Goal: Task Accomplishment & Management: Use online tool/utility

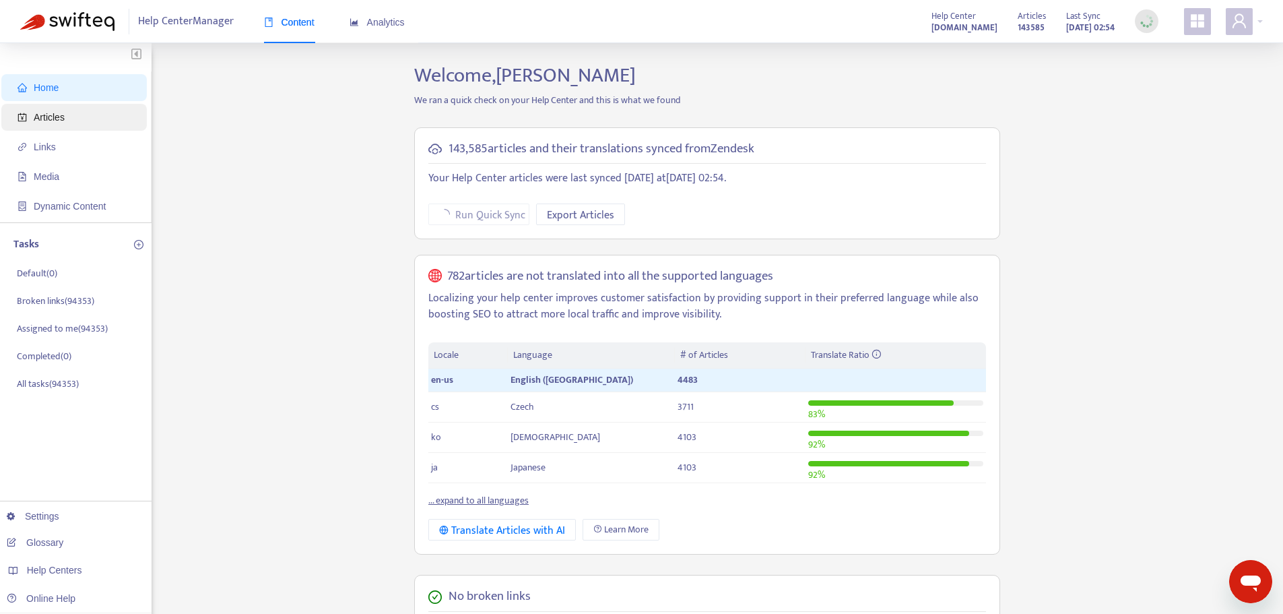
click at [53, 117] on span "Articles" at bounding box center [49, 117] width 31 height 11
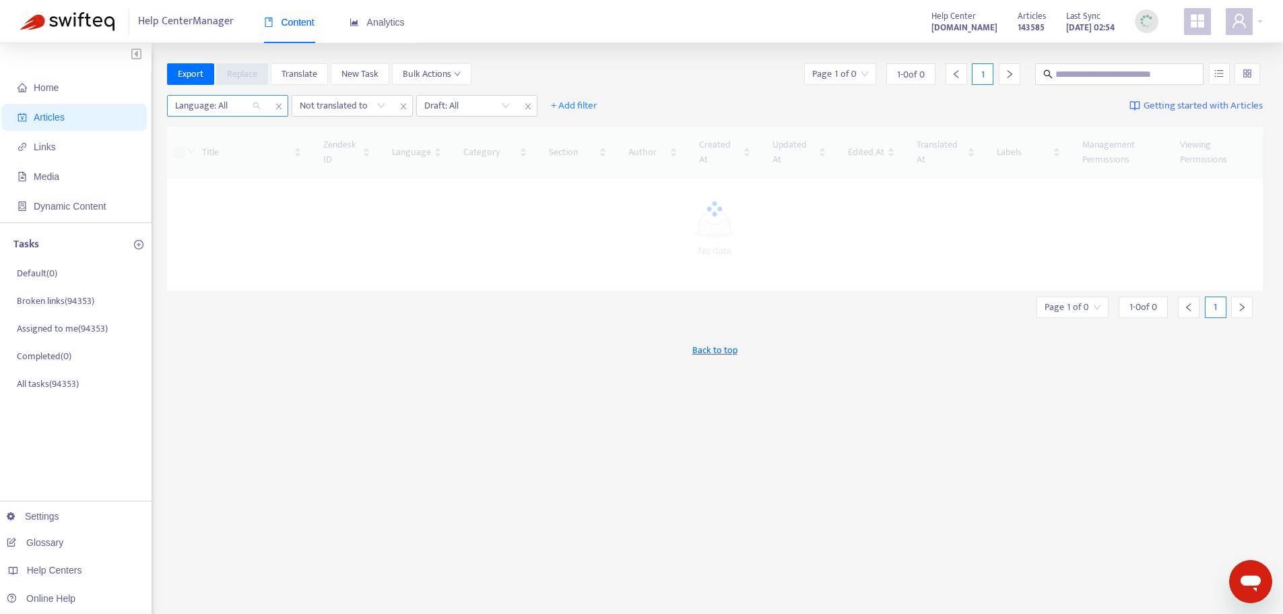
click at [254, 108] on div "Language: All" at bounding box center [218, 106] width 100 height 20
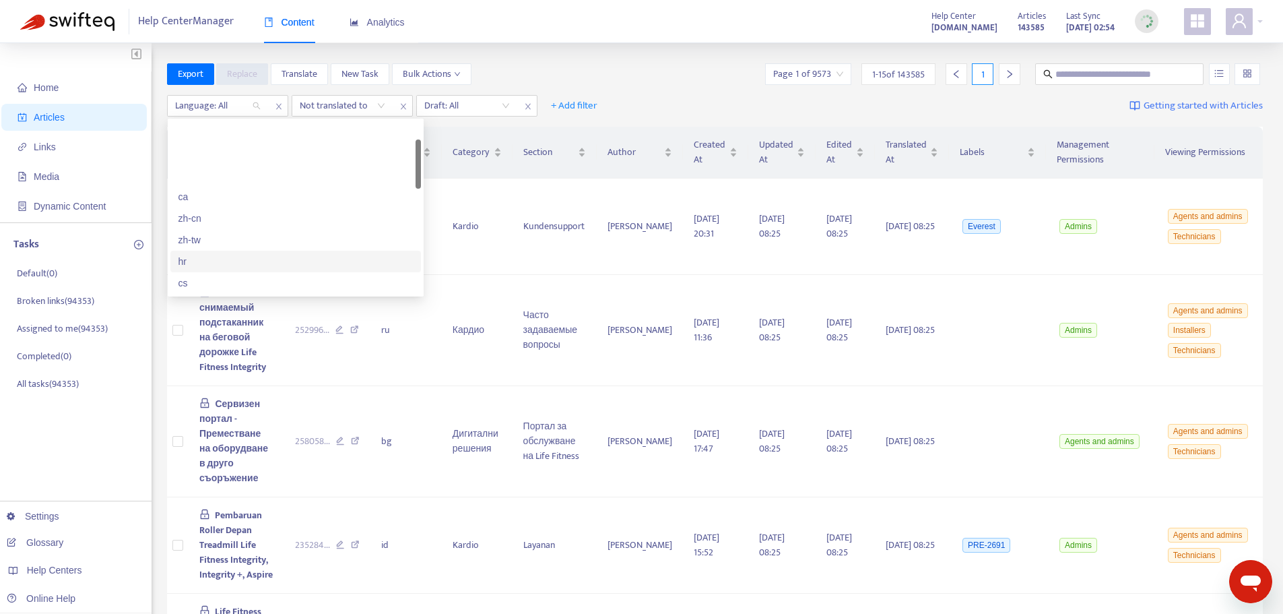
scroll to position [67, 0]
click at [203, 278] on div "en-us" at bounding box center [296, 280] width 234 height 15
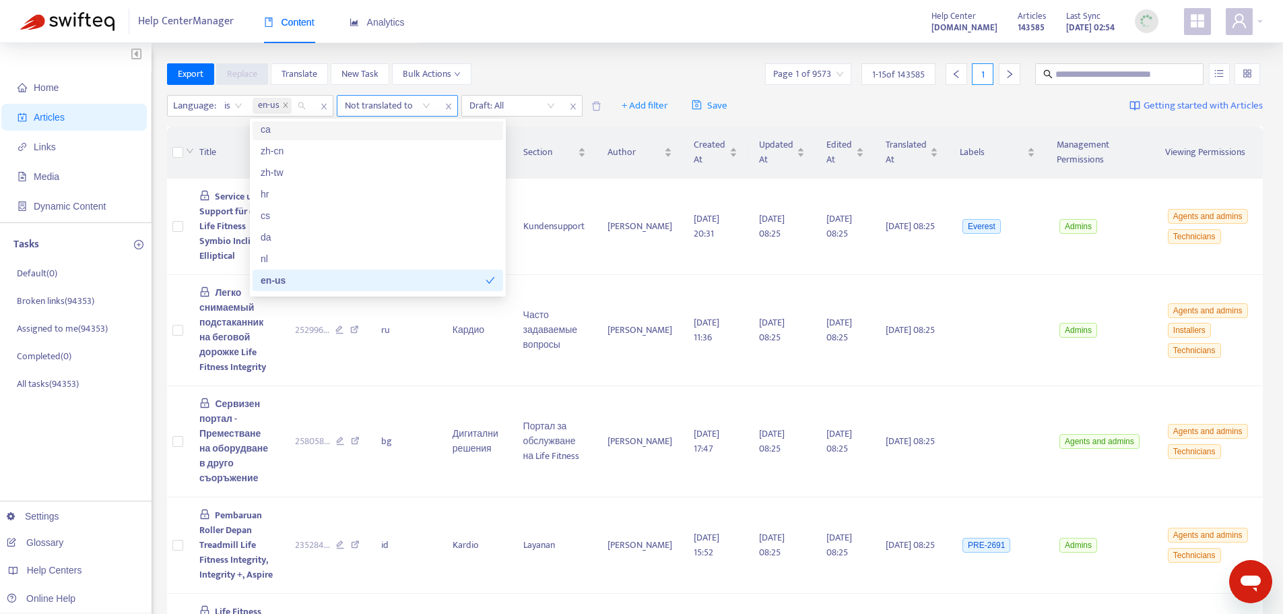
click at [427, 105] on div "Not translated to" at bounding box center [387, 106] width 100 height 20
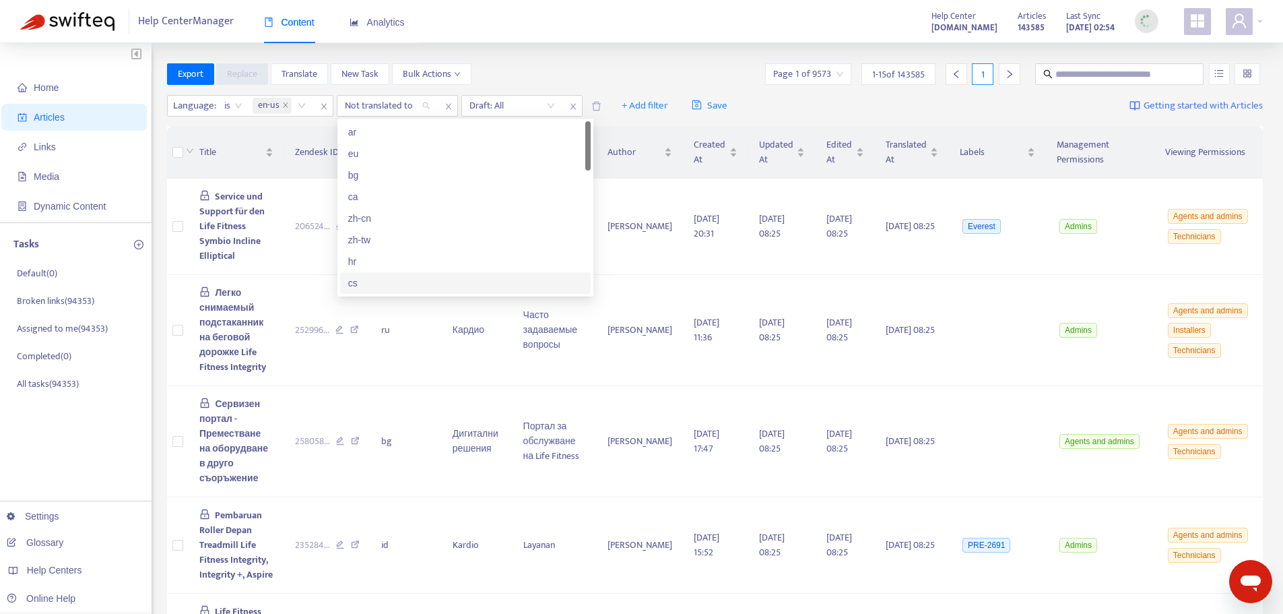
click at [377, 286] on div "cs" at bounding box center [465, 283] width 234 height 15
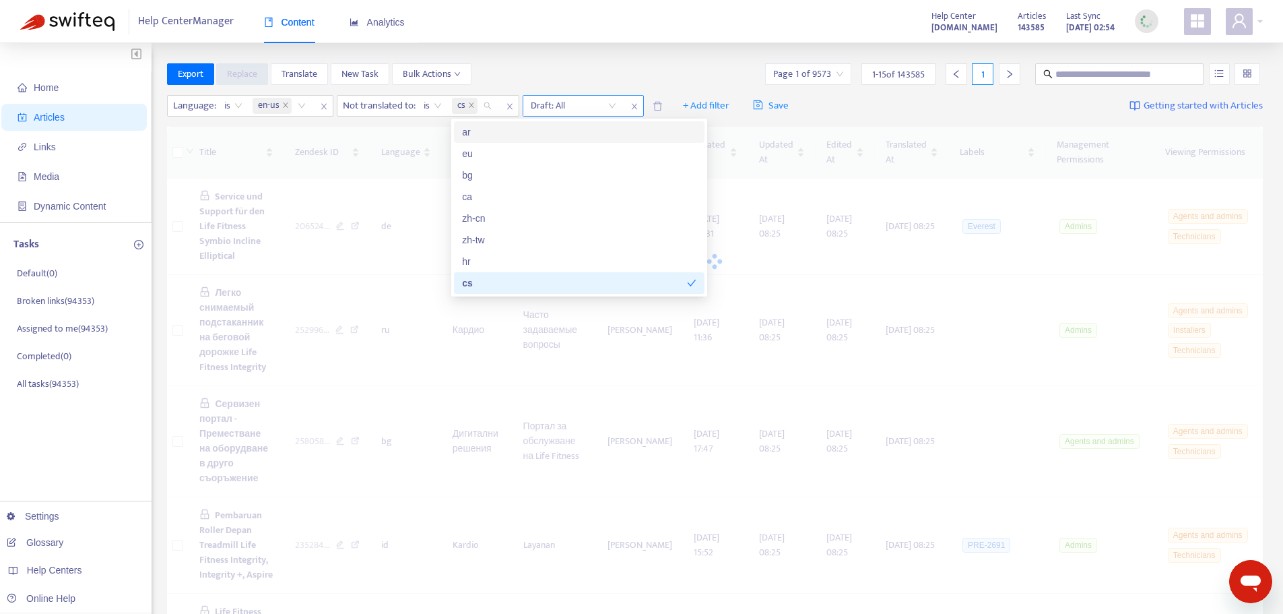
click at [612, 106] on input "search" at bounding box center [574, 106] width 86 height 20
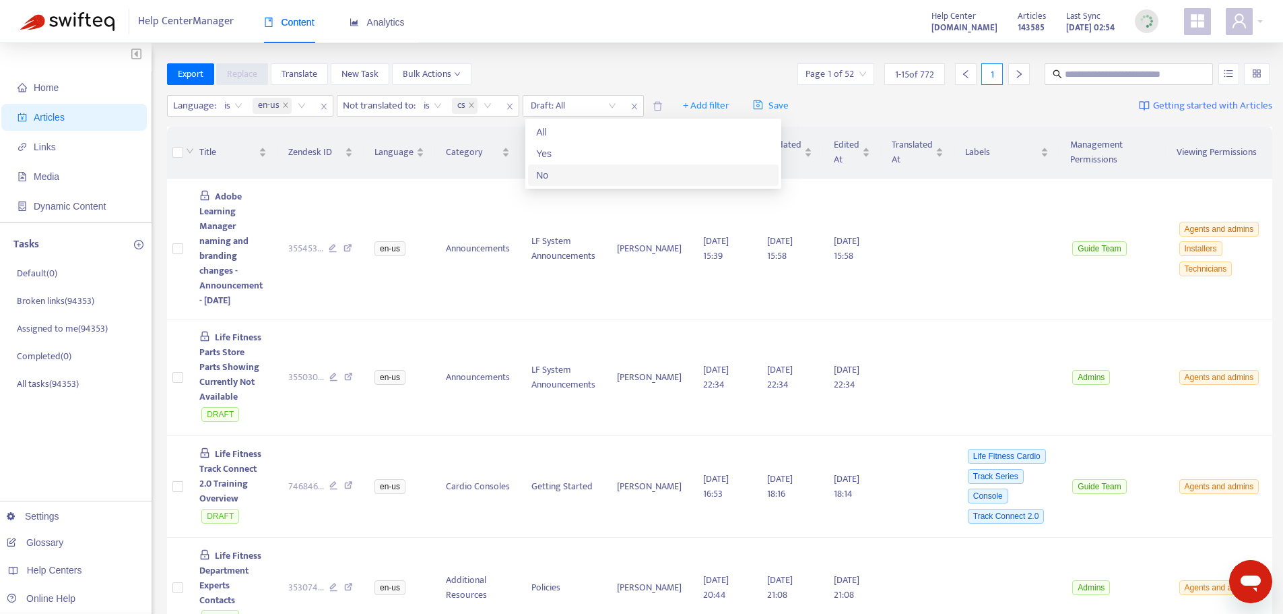
click at [557, 179] on div "No" at bounding box center [653, 175] width 234 height 15
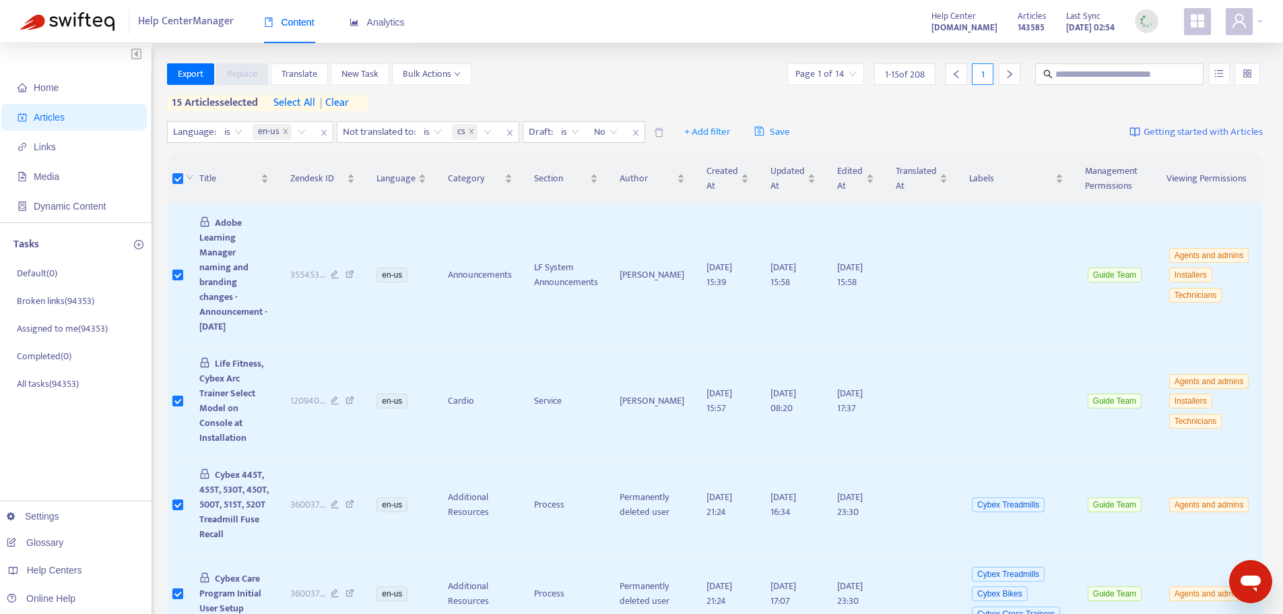
click at [1012, 76] on icon "right" at bounding box center [1009, 73] width 9 height 9
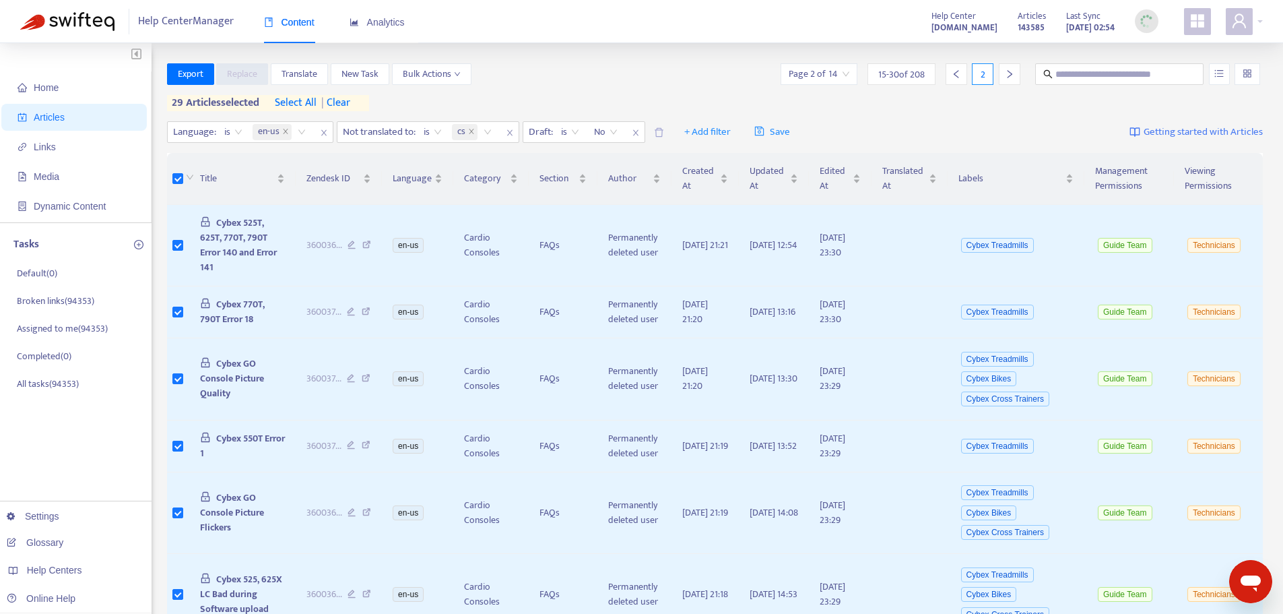
click at [1014, 72] on icon "right" at bounding box center [1009, 73] width 9 height 9
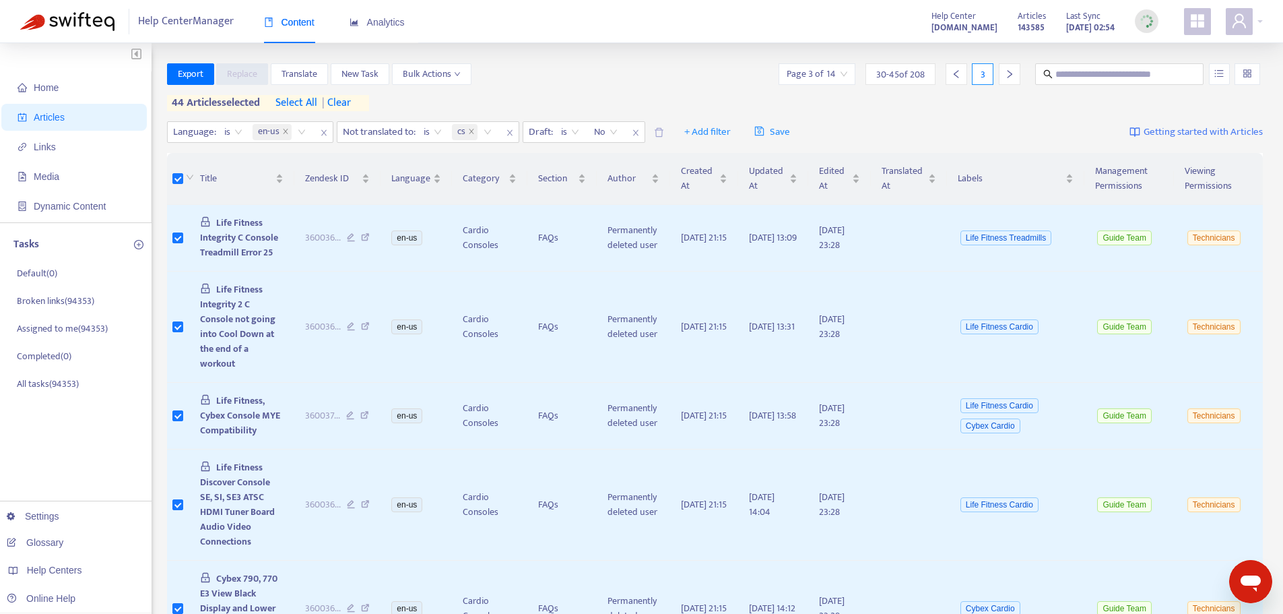
click at [1013, 75] on icon "right" at bounding box center [1009, 73] width 9 height 9
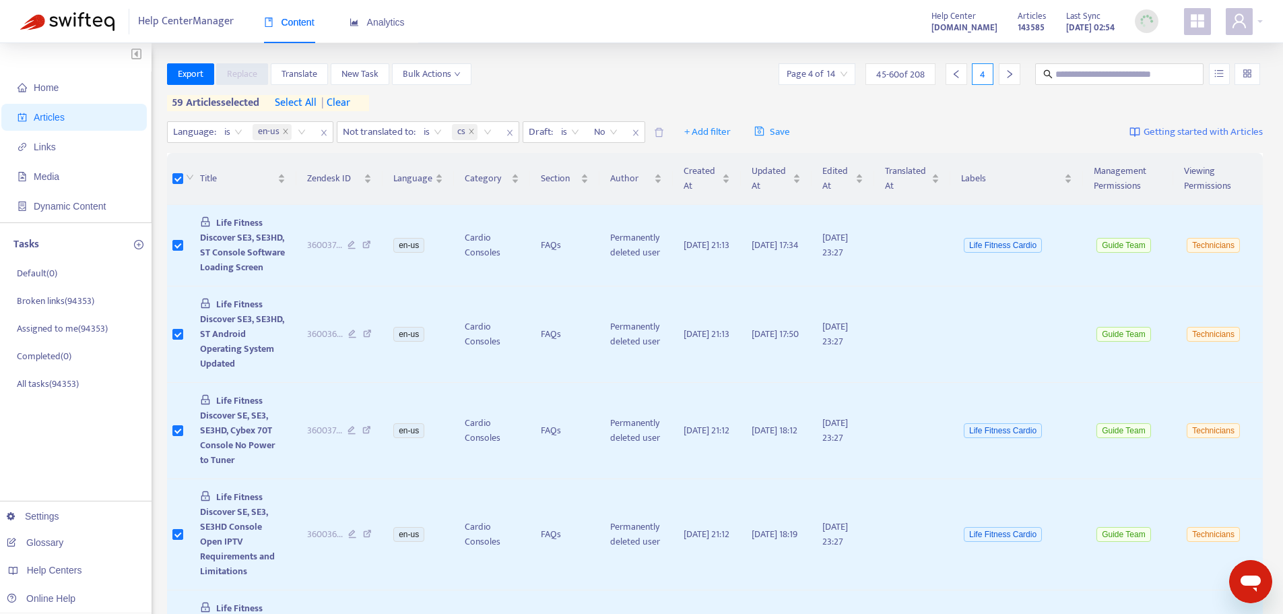
click at [1011, 76] on icon "right" at bounding box center [1009, 73] width 9 height 9
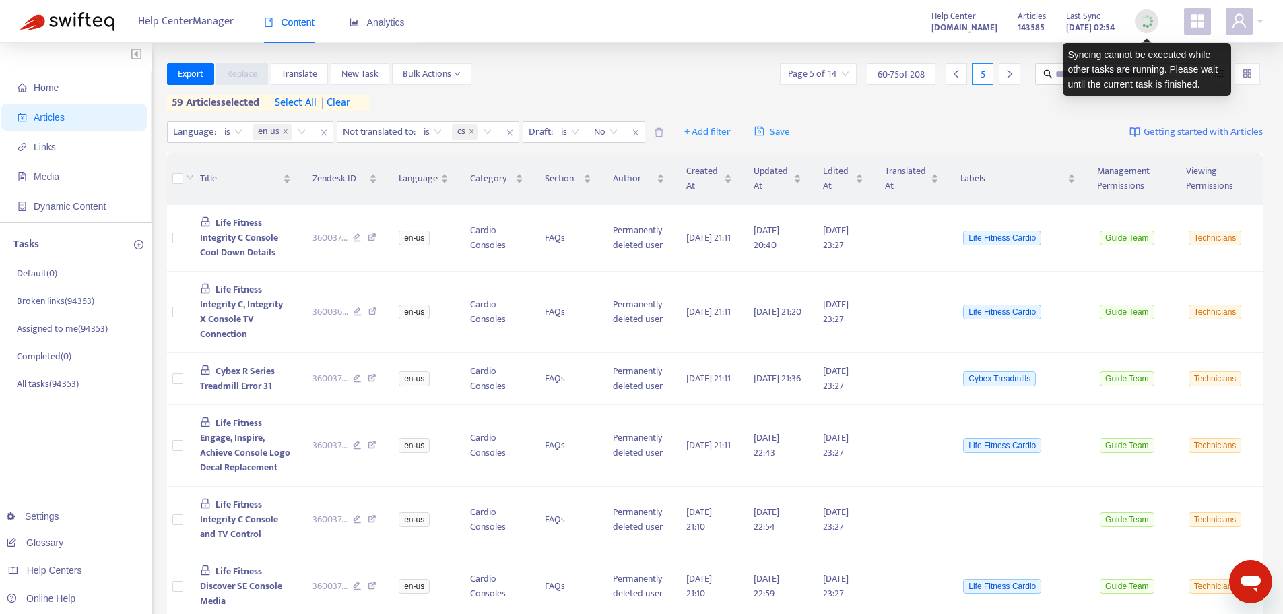
click at [1146, 24] on img at bounding box center [1146, 21] width 17 height 17
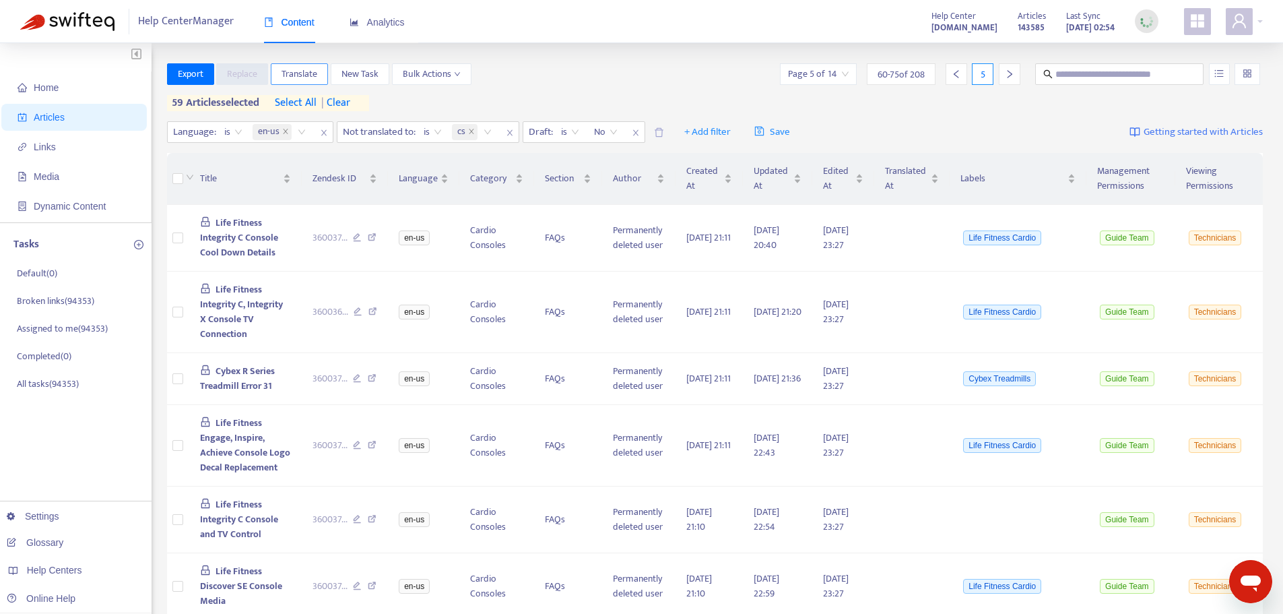
click at [311, 77] on span "Translate" at bounding box center [300, 74] width 36 height 15
click at [581, 65] on div "Export Replace Translate New Task Bulk Actions Page 5 of 14 60 - 75 of 208 5" at bounding box center [715, 74] width 1097 height 22
click at [48, 92] on span "Home" at bounding box center [46, 87] width 25 height 11
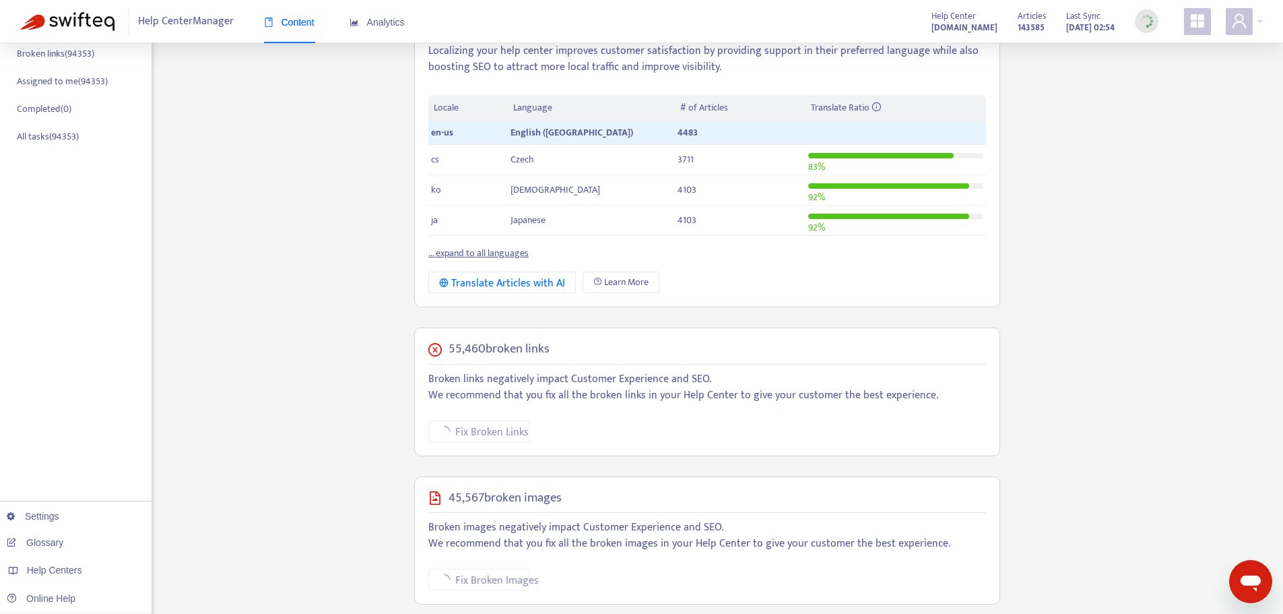
scroll to position [269, 0]
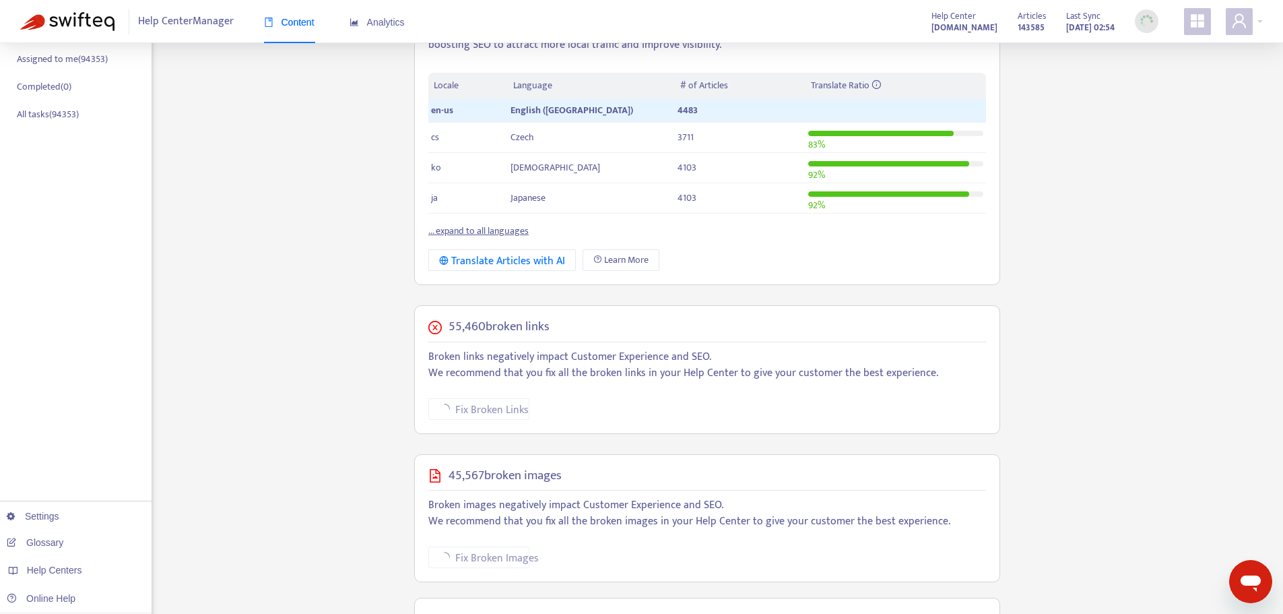
click at [485, 229] on link "... expand to all languages" at bounding box center [478, 230] width 100 height 15
